Goal: Transaction & Acquisition: Purchase product/service

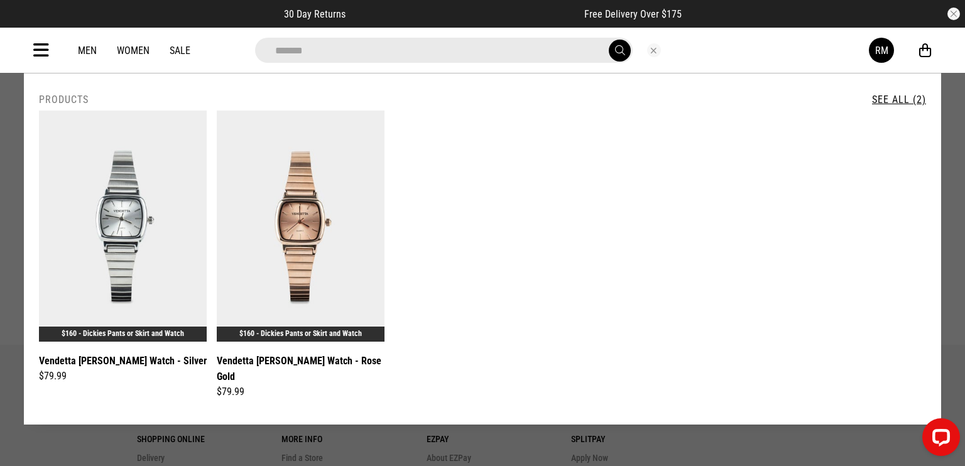
scroll to position [314, 0]
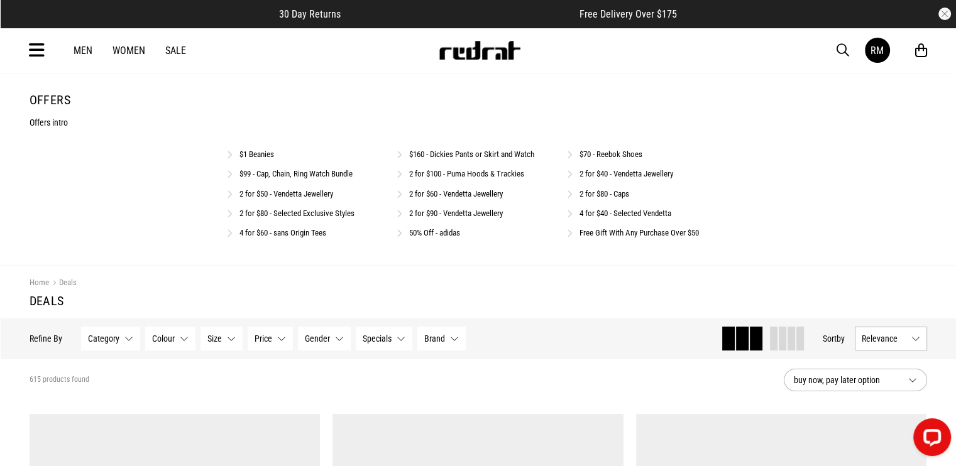
click at [594, 198] on link "2 for $80 - Caps" at bounding box center [604, 193] width 50 height 9
